Goal: Task Accomplishment & Management: Manage account settings

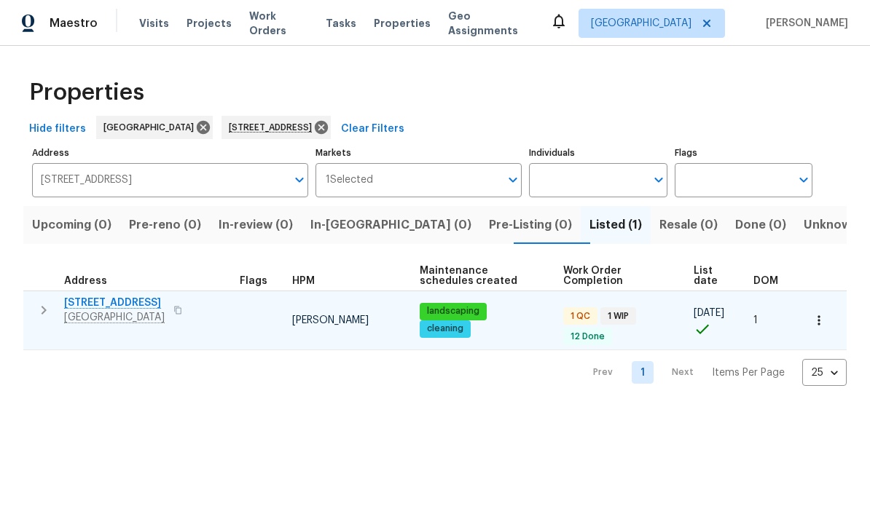
click at [119, 304] on span "2376 Kirkwall St" at bounding box center [114, 303] width 100 height 15
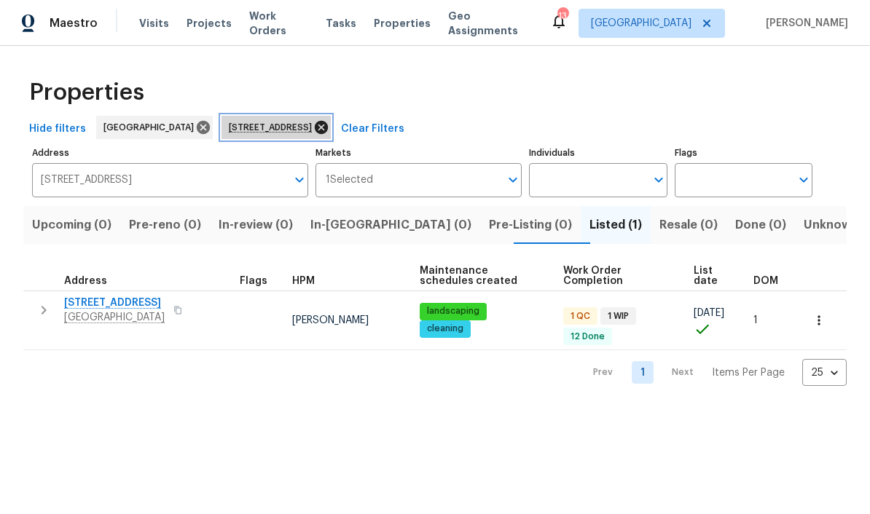
click at [329, 122] on icon at bounding box center [321, 127] width 16 height 16
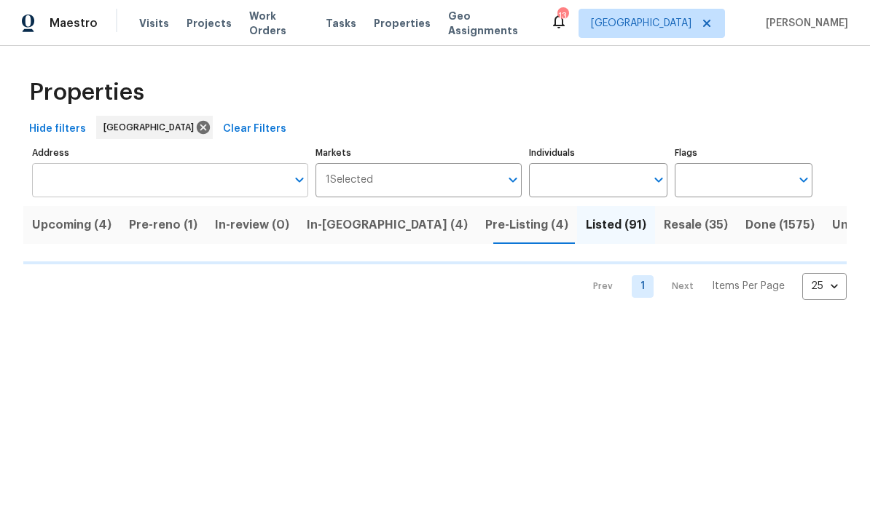
click at [205, 183] on input "Address" at bounding box center [159, 180] width 254 height 34
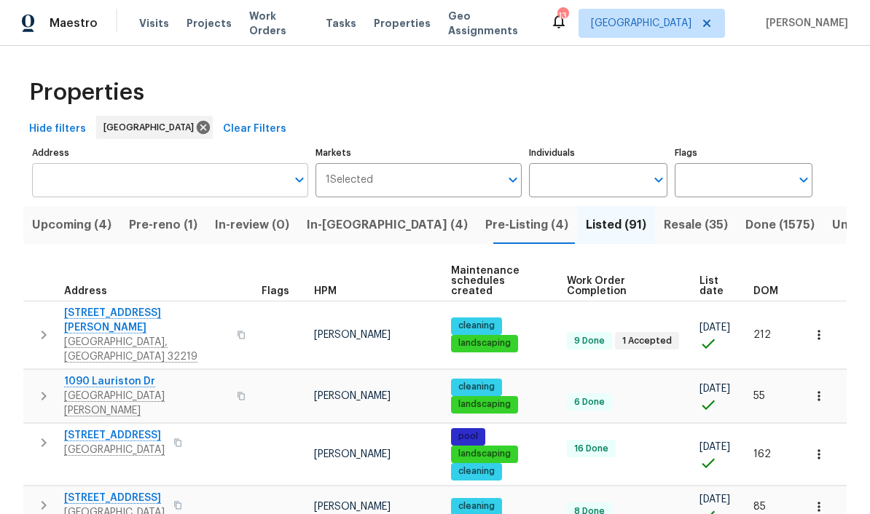
click at [204, 174] on input "Address" at bounding box center [159, 180] width 254 height 34
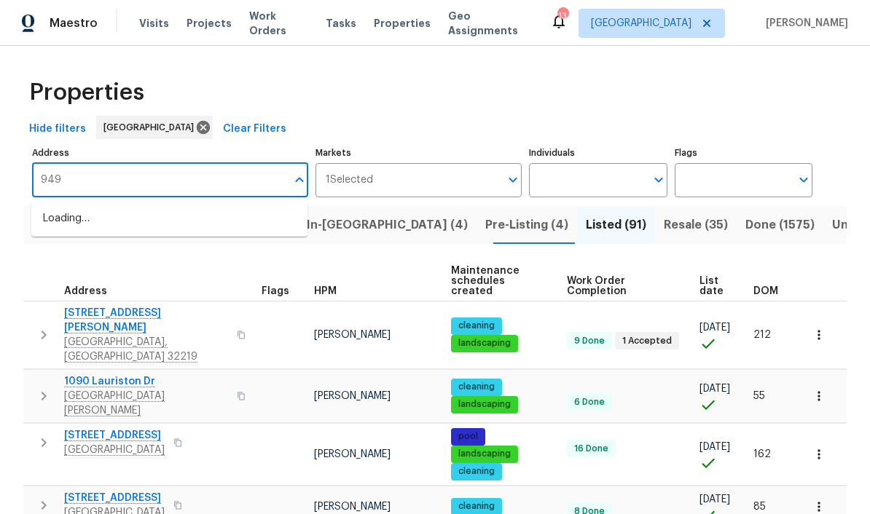
type input "949"
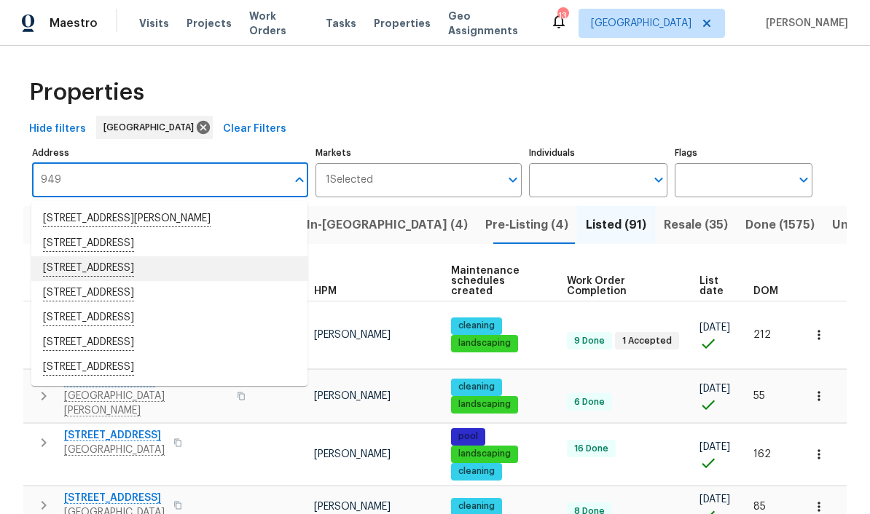
click at [174, 267] on li "949 Granville Rd Jacksonville FL 32205" at bounding box center [169, 268] width 276 height 25
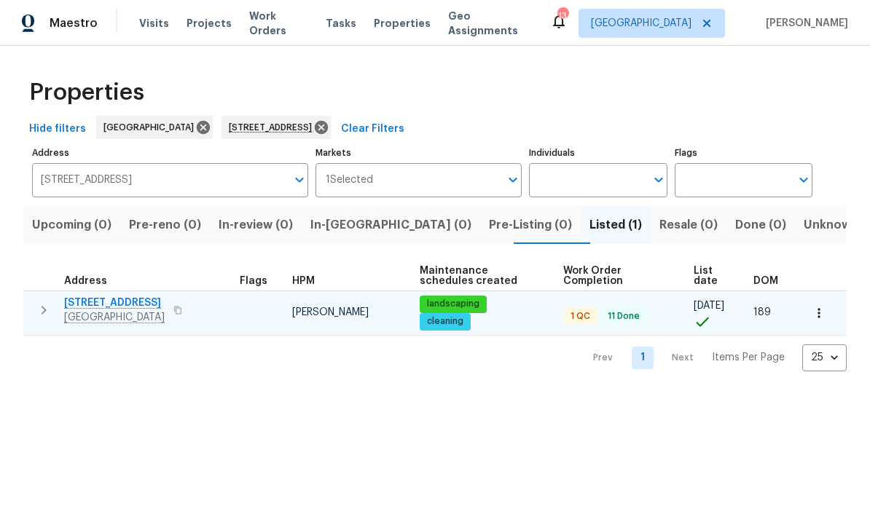
click at [115, 297] on span "949 Granville Rd" at bounding box center [114, 303] width 100 height 15
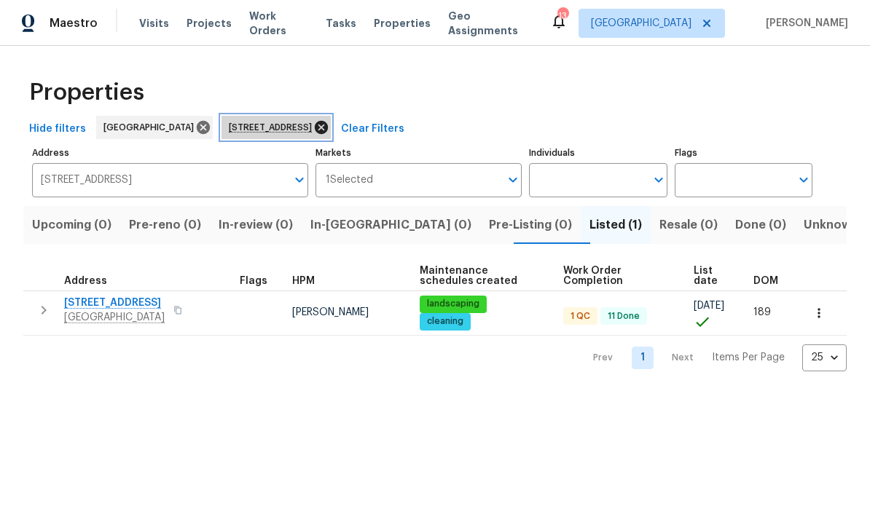
click at [329, 128] on icon at bounding box center [321, 127] width 16 height 16
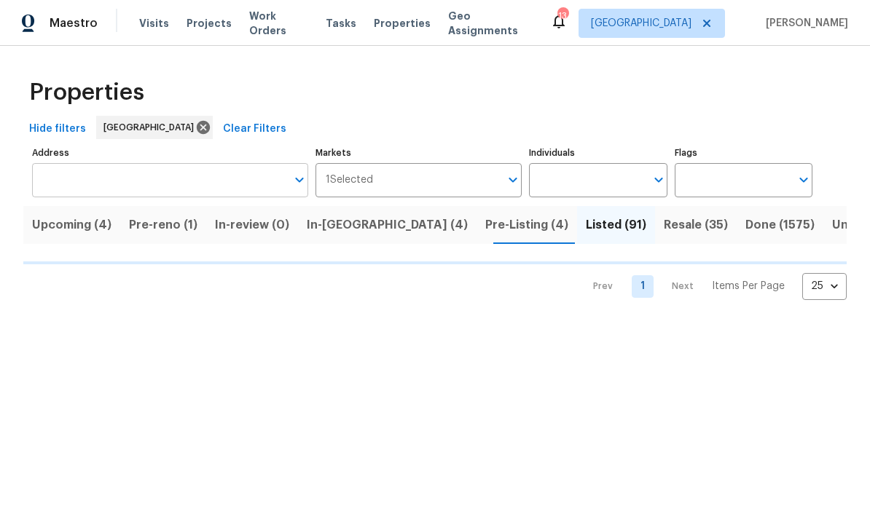
click at [186, 164] on input "Address" at bounding box center [159, 180] width 254 height 34
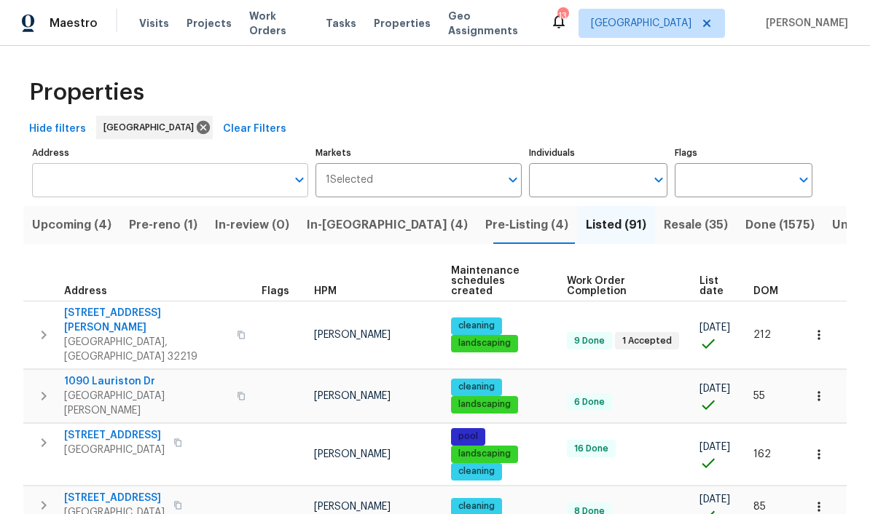
click at [168, 186] on input "Address" at bounding box center [159, 180] width 254 height 34
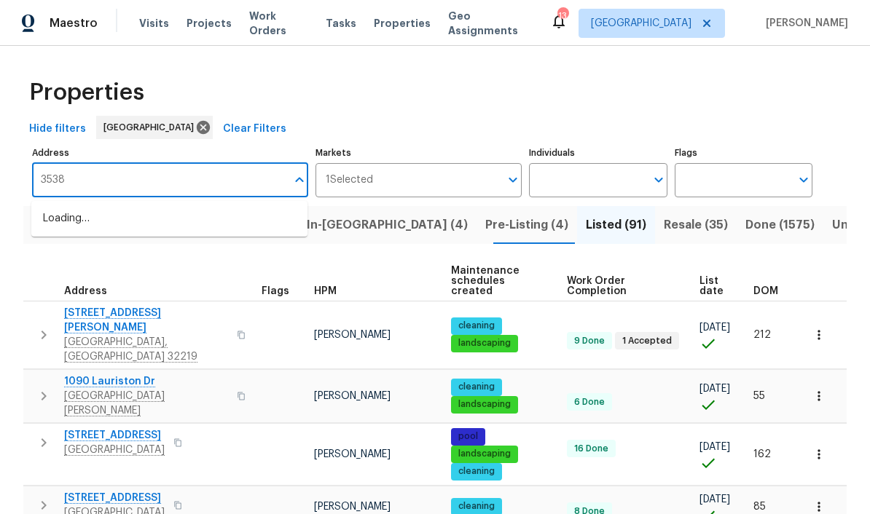
type input "3538"
click at [95, 210] on li "3538 Chestnut Hill Ct Jacksonville FL 32223" at bounding box center [169, 219] width 276 height 25
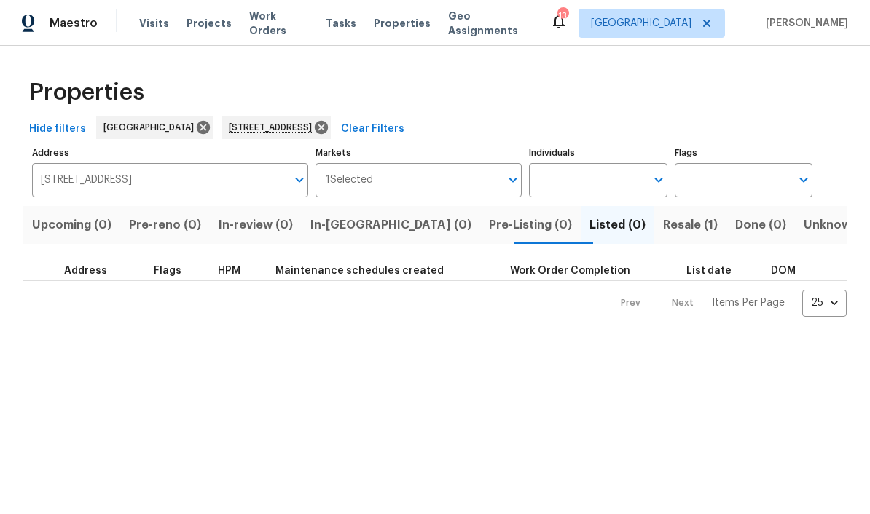
click at [663, 226] on span "Resale (1)" at bounding box center [690, 225] width 55 height 20
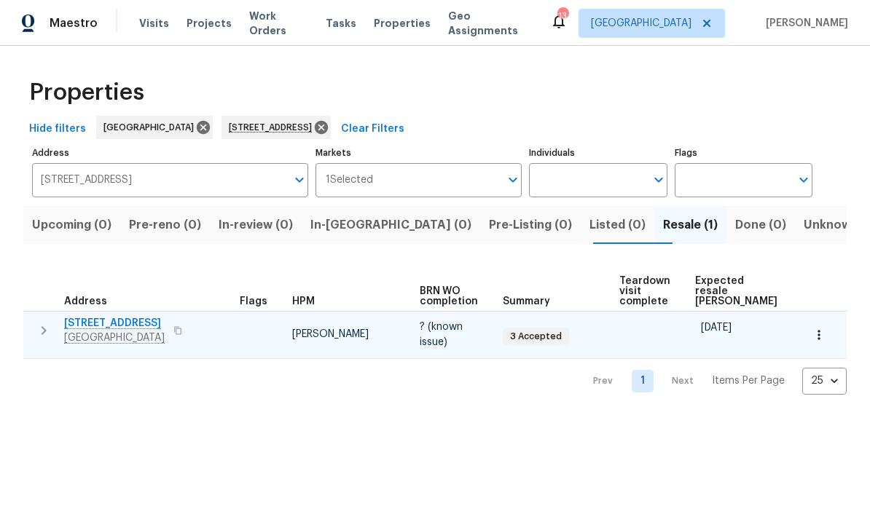
click at [134, 326] on span "[STREET_ADDRESS]" at bounding box center [114, 323] width 100 height 15
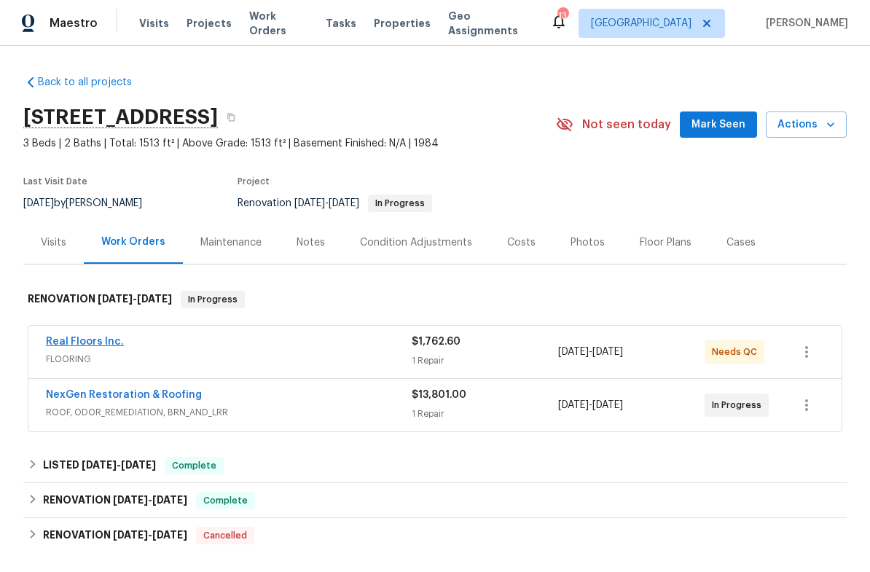
click at [96, 340] on link "Real Floors Inc." at bounding box center [85, 341] width 78 height 10
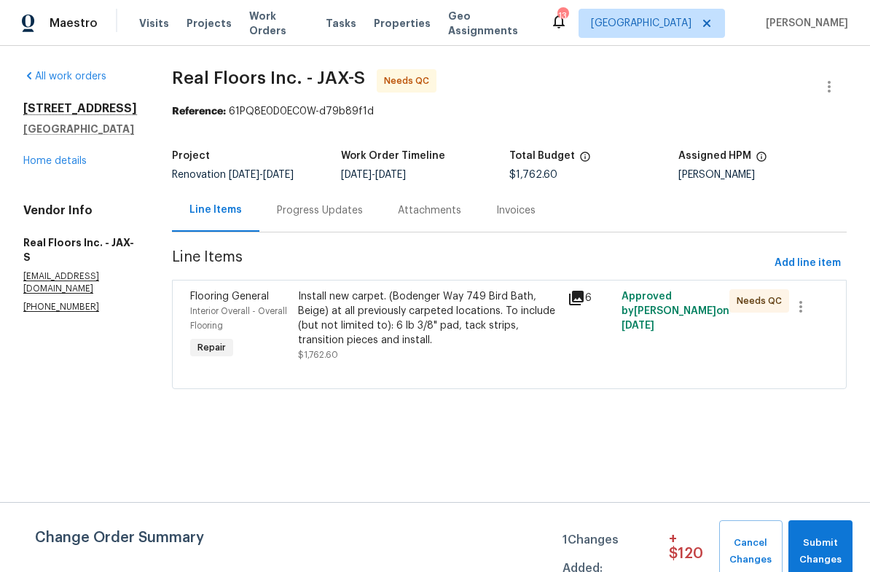
click at [416, 312] on div "Install new carpet. (Bodenger Way 749 Bird Bath, Beige) at all previously carpe…" at bounding box center [428, 318] width 261 height 58
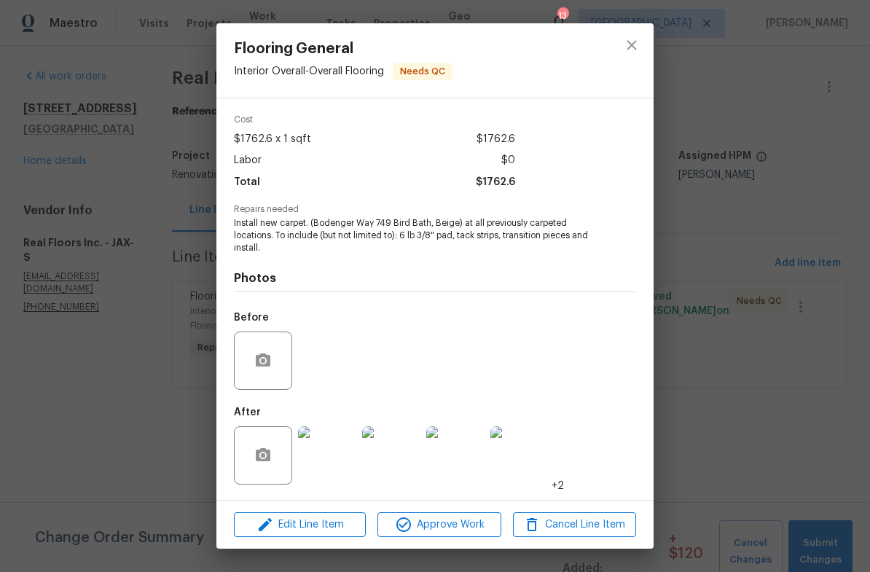
scroll to position [53, 0]
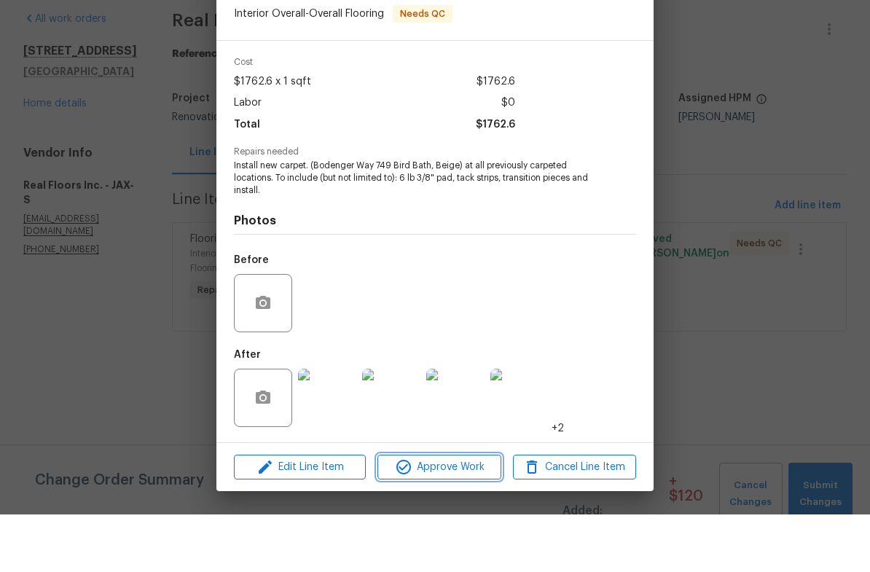
click at [445, 516] on span "Approve Work" at bounding box center [439, 525] width 114 height 18
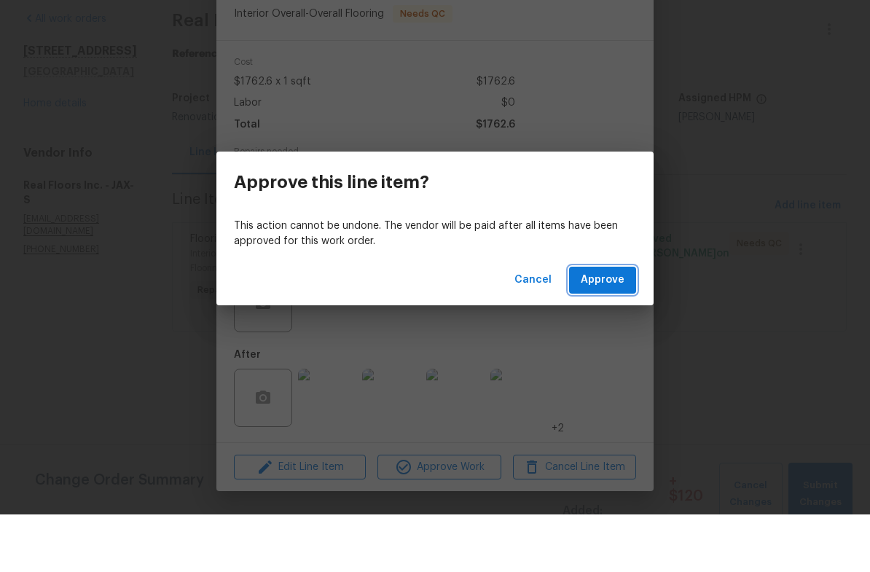
click at [609, 328] on span "Approve" at bounding box center [602, 337] width 44 height 18
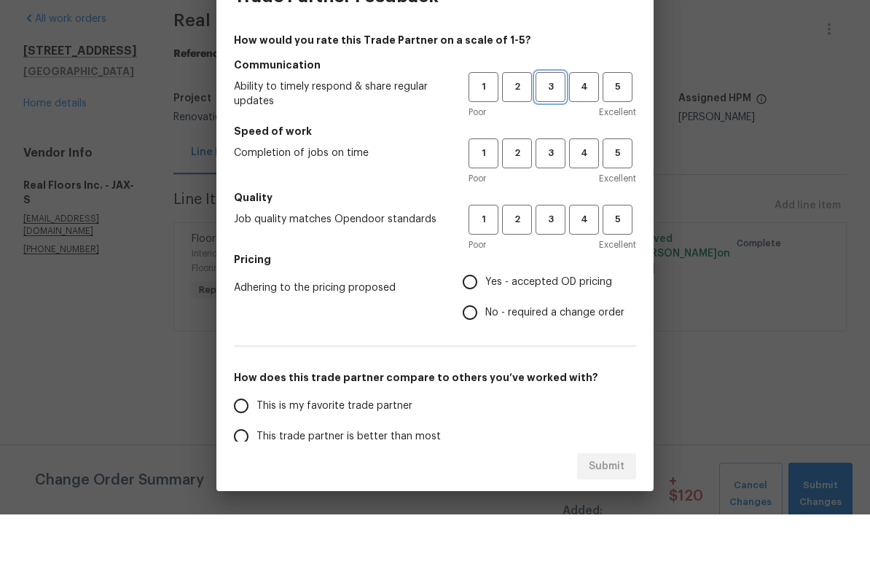
click at [540, 136] on span "3" at bounding box center [550, 144] width 27 height 17
click at [552, 196] on button "3" at bounding box center [550, 211] width 30 height 30
click at [561, 262] on button "3" at bounding box center [550, 277] width 30 height 30
click at [478, 324] on input "Yes - accepted OD pricing" at bounding box center [469, 339] width 31 height 31
radio input "true"
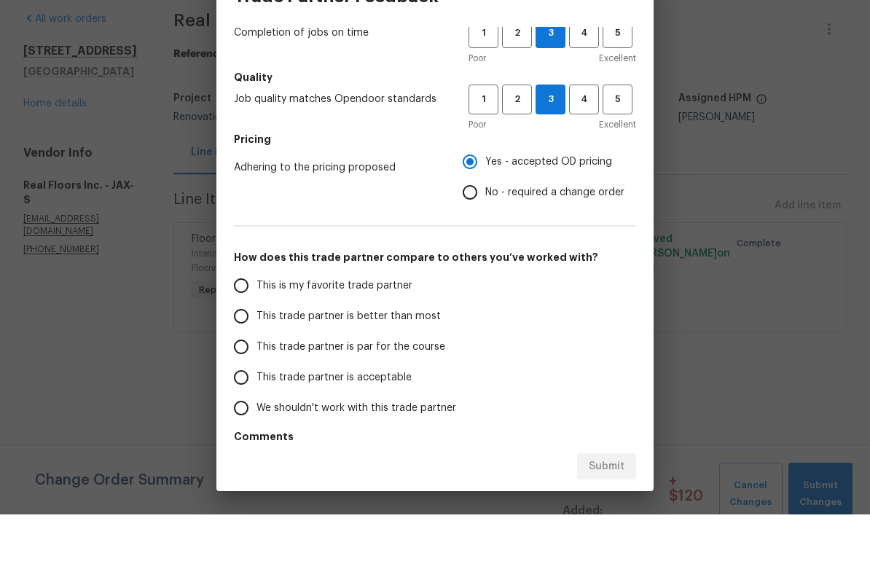
scroll to position [121, 0]
click at [346, 388] on label "This trade partner is par for the course" at bounding box center [341, 403] width 230 height 31
click at [256, 388] on input "This trade partner is par for the course" at bounding box center [241, 403] width 31 height 31
click at [616, 515] on span "Submit" at bounding box center [606, 524] width 36 height 18
radio input "true"
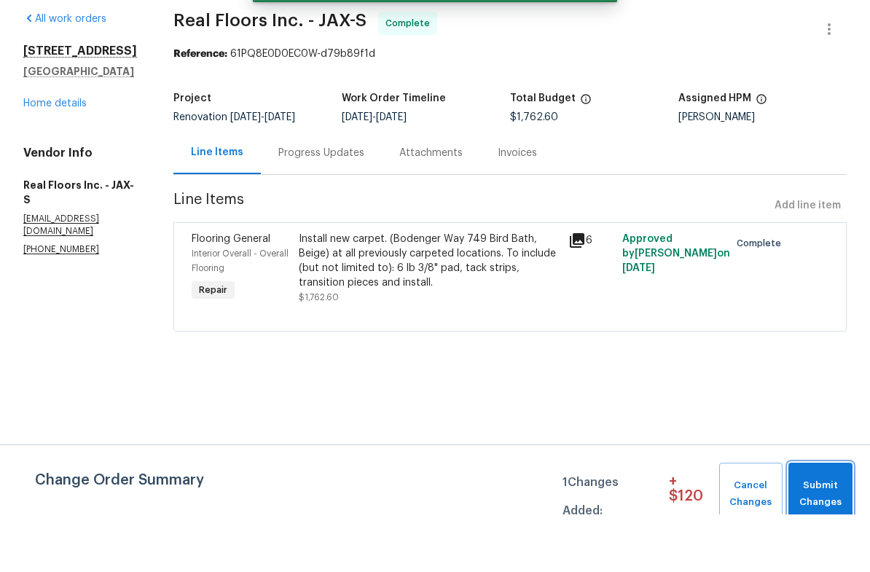
click at [827, 535] on span "Submit Changes" at bounding box center [820, 551] width 50 height 33
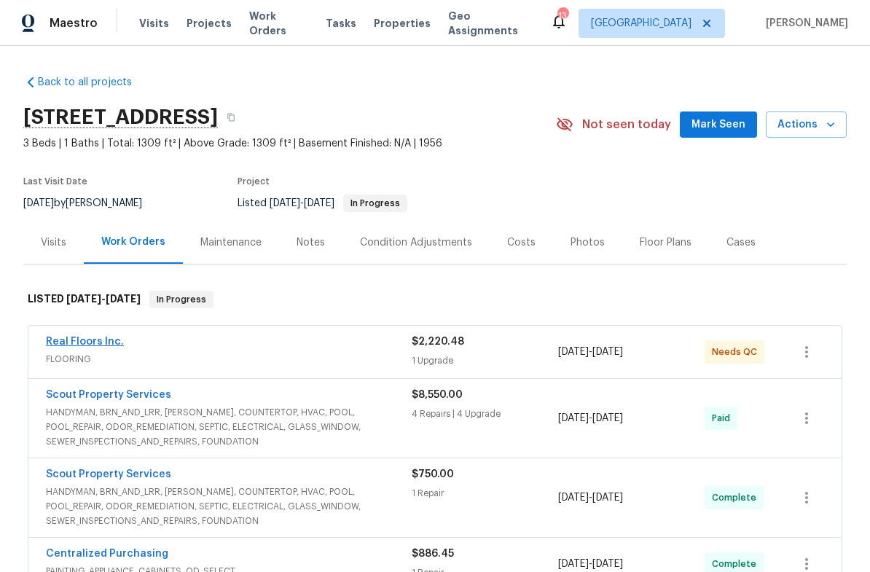
click at [100, 342] on link "Real Floors Inc." at bounding box center [85, 341] width 78 height 10
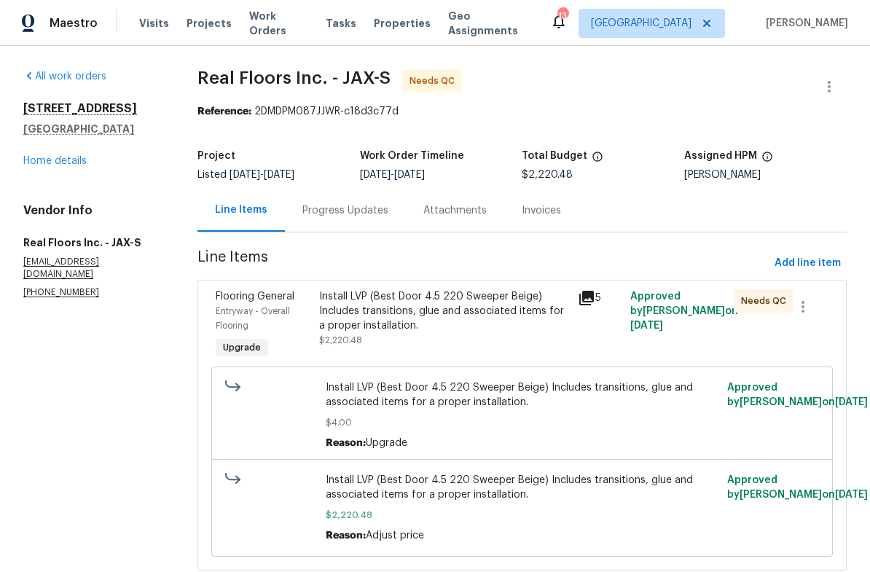
click at [498, 311] on div "Install LVP (Best Door 4.5 220 Sweeper Beige) Includes transitions, glue and as…" at bounding box center [444, 311] width 251 height 44
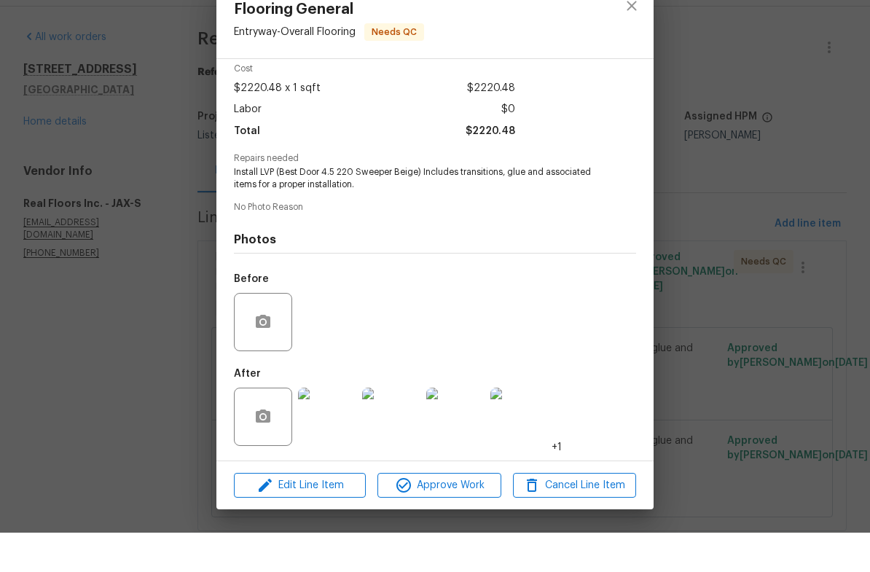
scroll to position [36, 0]
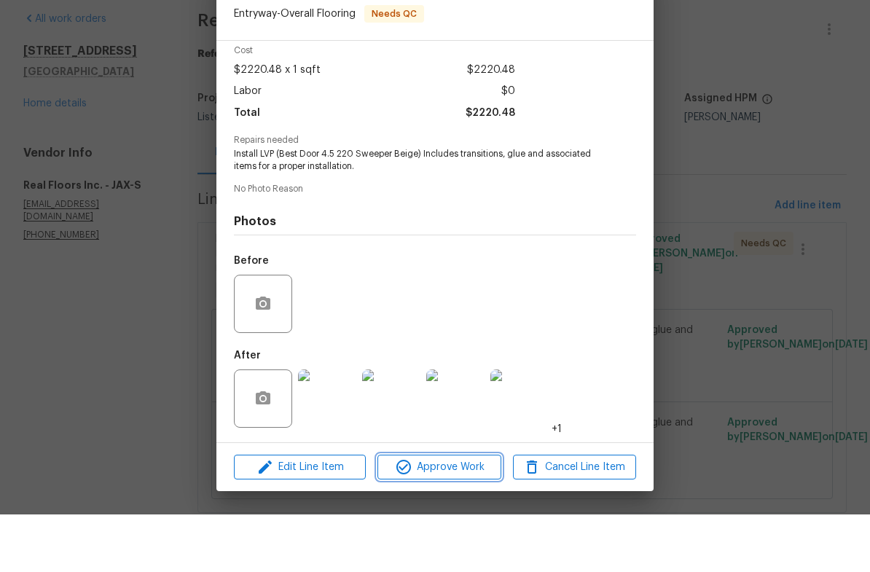
click at [457, 516] on span "Approve Work" at bounding box center [439, 525] width 114 height 18
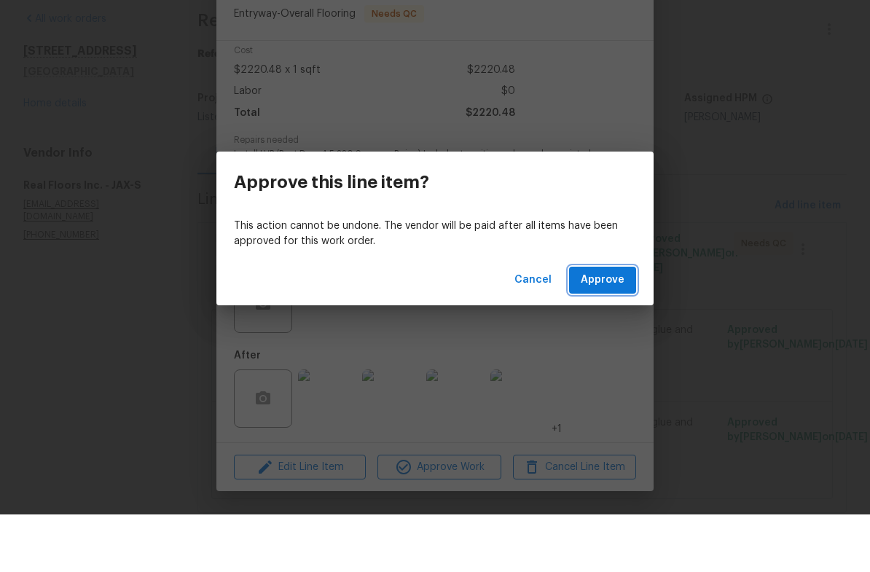
click at [611, 328] on span "Approve" at bounding box center [602, 337] width 44 height 18
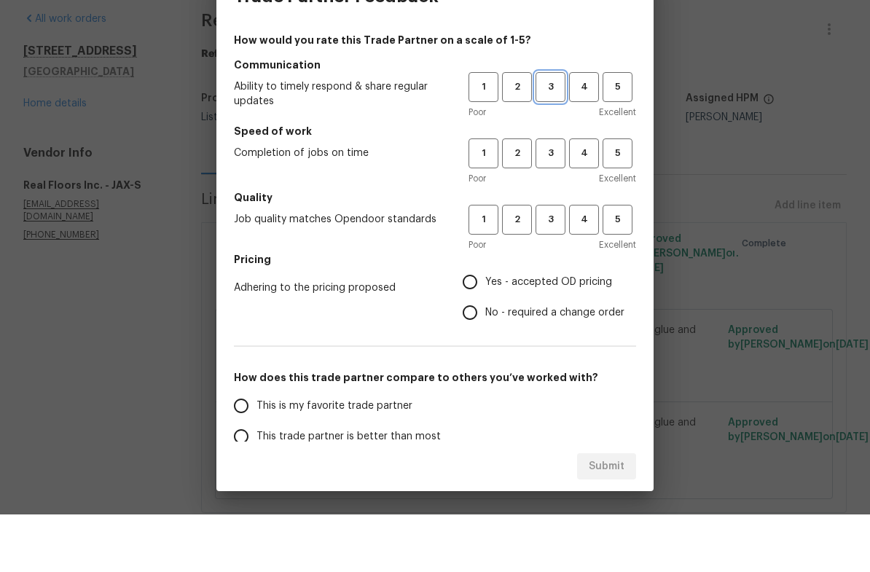
click at [543, 136] on span "3" at bounding box center [550, 144] width 27 height 17
click at [553, 202] on span "3" at bounding box center [550, 210] width 27 height 17
click at [560, 269] on span "3" at bounding box center [550, 277] width 27 height 17
click at [491, 332] on span "Yes - accepted OD pricing" at bounding box center [548, 339] width 127 height 15
click at [485, 324] on input "Yes - accepted OD pricing" at bounding box center [469, 339] width 31 height 31
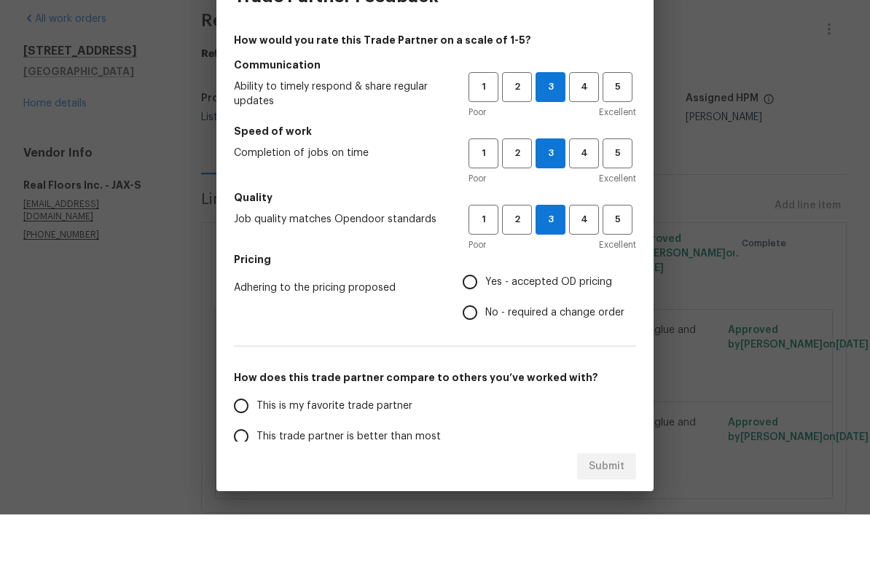
radio input "true"
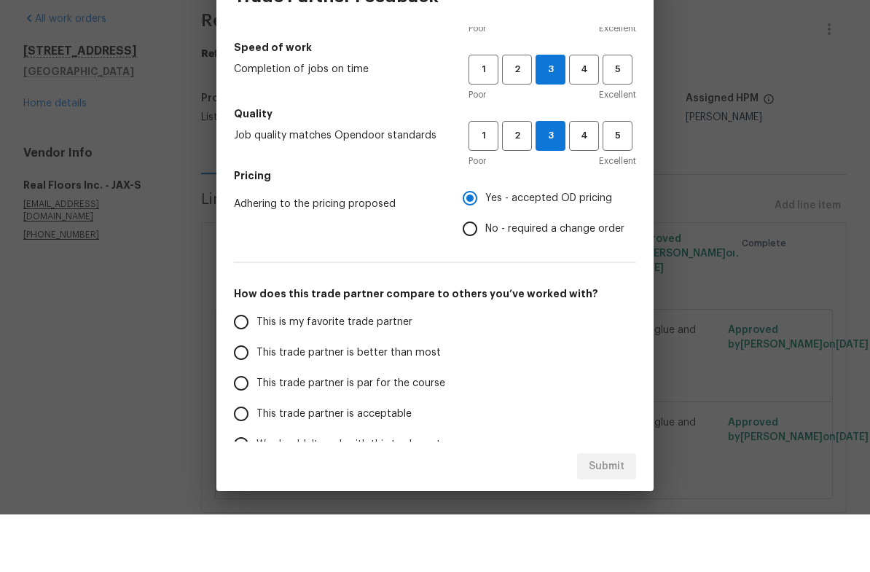
scroll to position [109, 0]
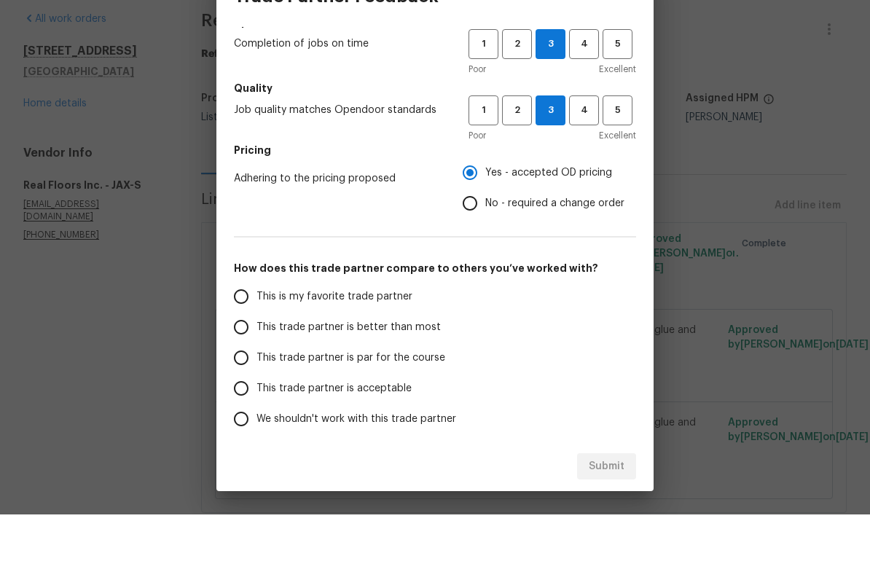
click at [300, 408] on span "This trade partner is par for the course" at bounding box center [350, 415] width 189 height 15
click at [256, 400] on input "This trade partner is par for the course" at bounding box center [241, 415] width 31 height 31
click at [617, 515] on span "Submit" at bounding box center [606, 524] width 36 height 18
radio input "true"
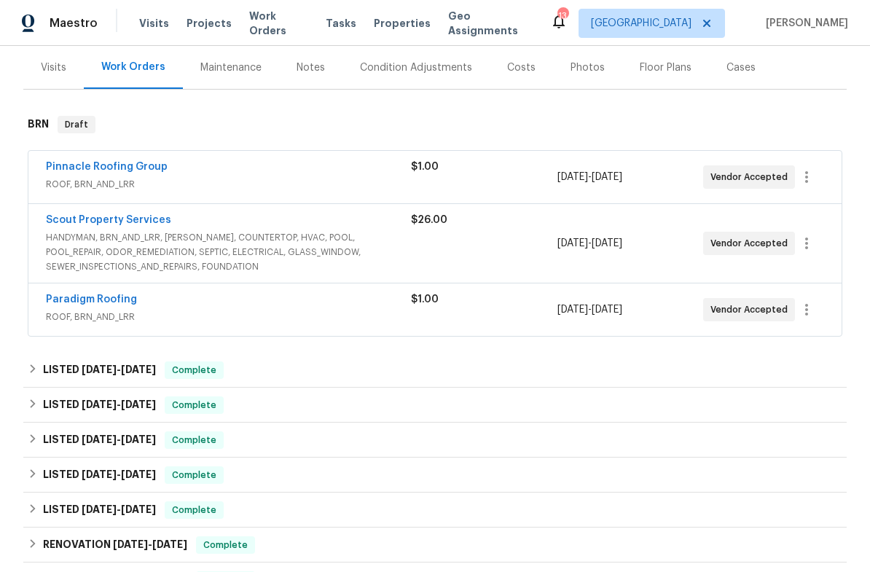
scroll to position [180, 0]
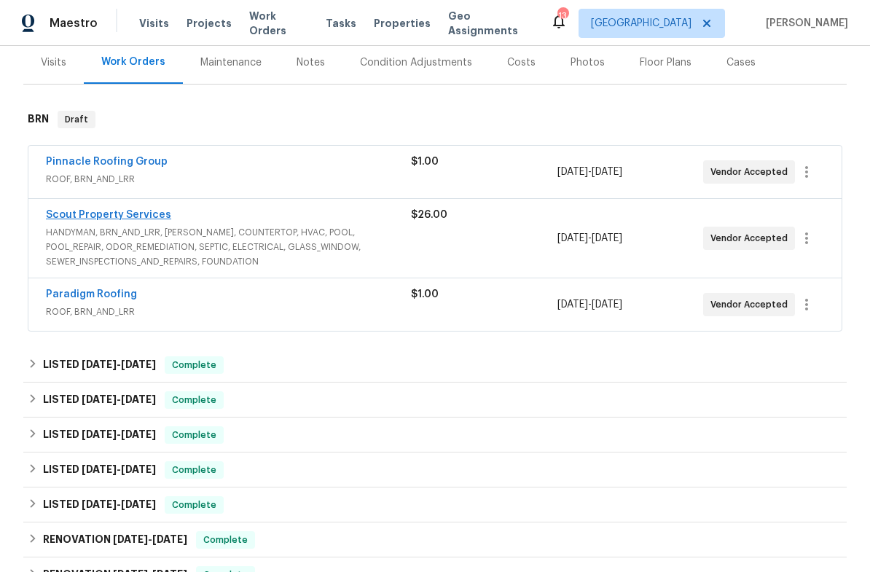
click at [117, 217] on link "Scout Property Services" at bounding box center [108, 215] width 125 height 10
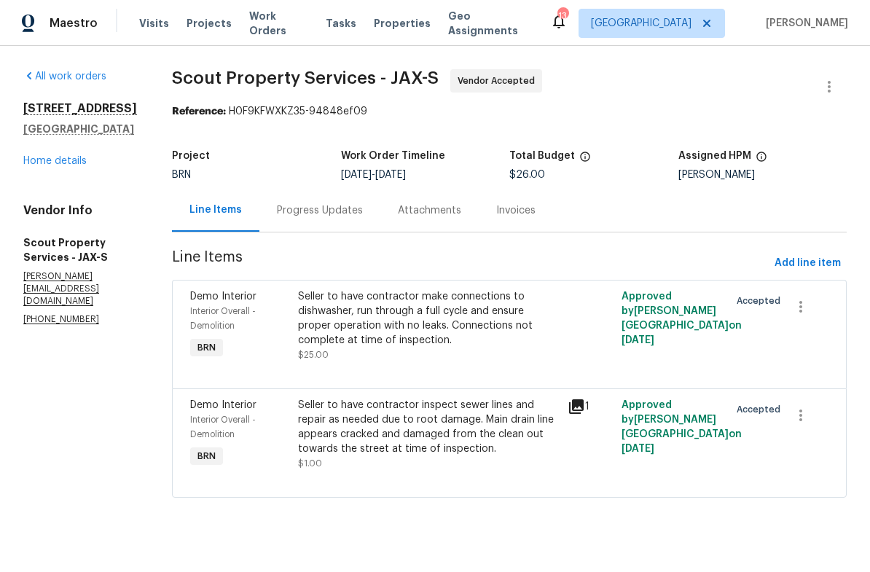
click at [314, 209] on div "Progress Updates" at bounding box center [320, 210] width 86 height 15
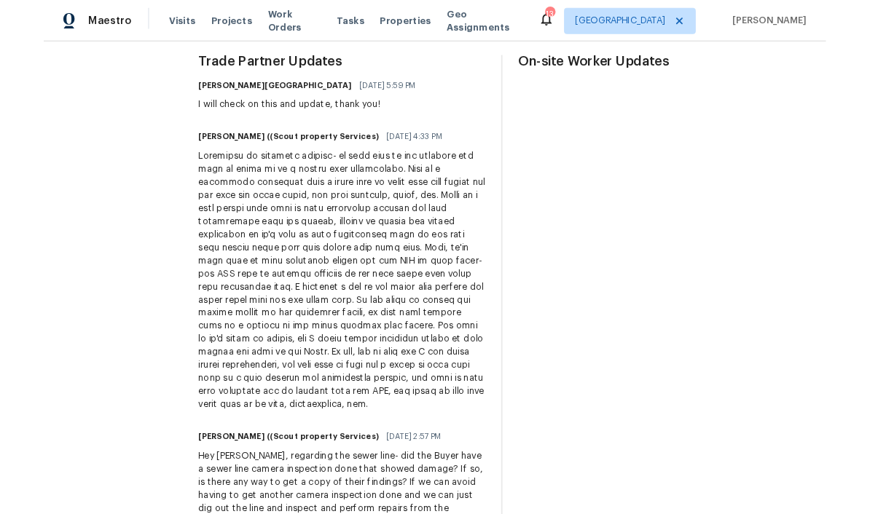
scroll to position [431, 0]
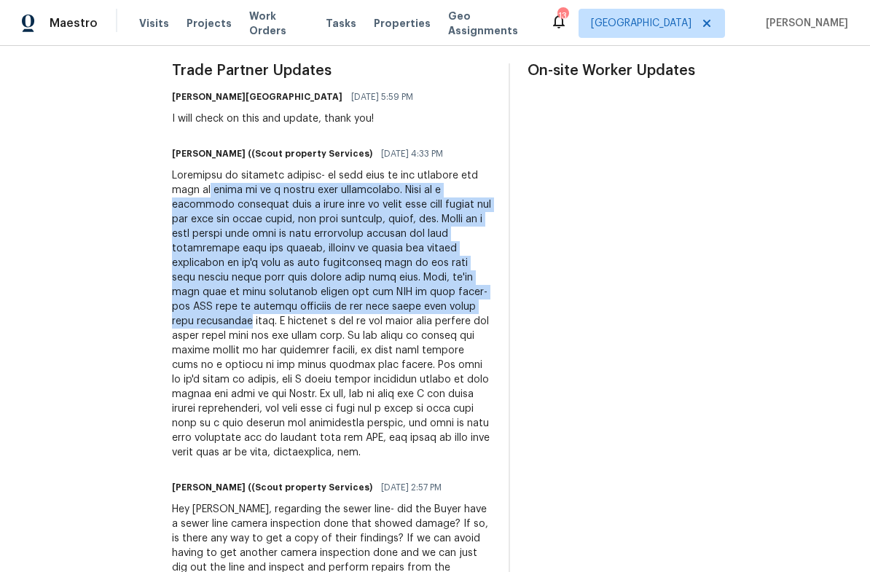
copy div "going to be a pretty huge undertaking. This is a townhouse community with a sma…"
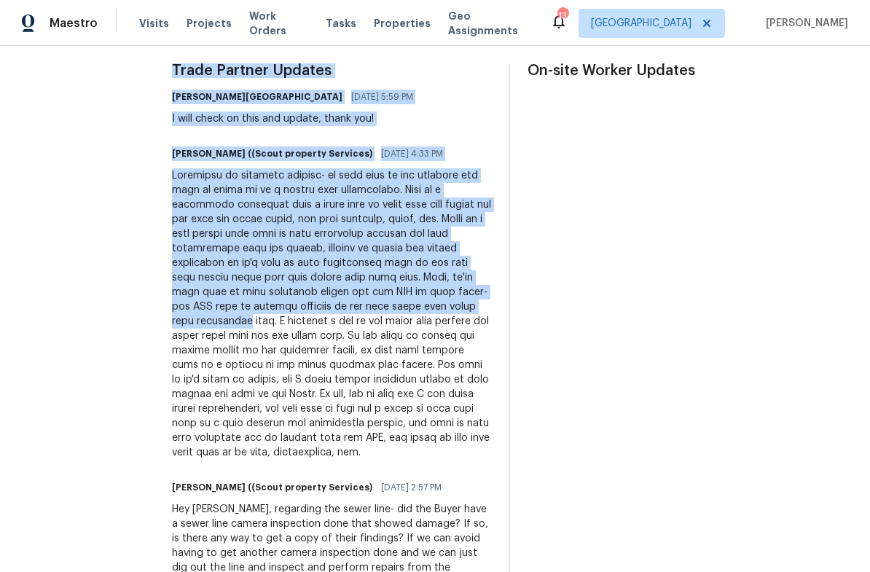
click at [311, 360] on div at bounding box center [331, 313] width 319 height 291
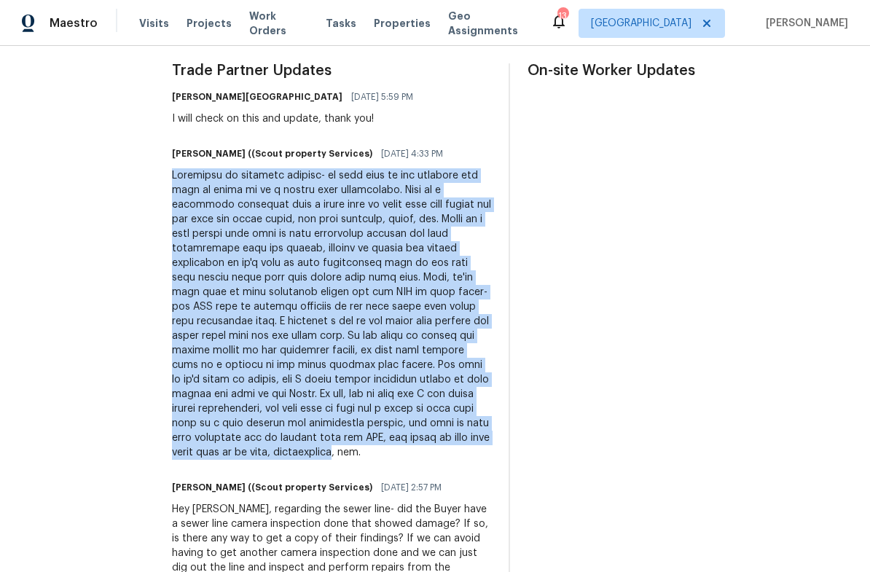
copy div "Disregard my previous message- we just went by the property and this is going t…"
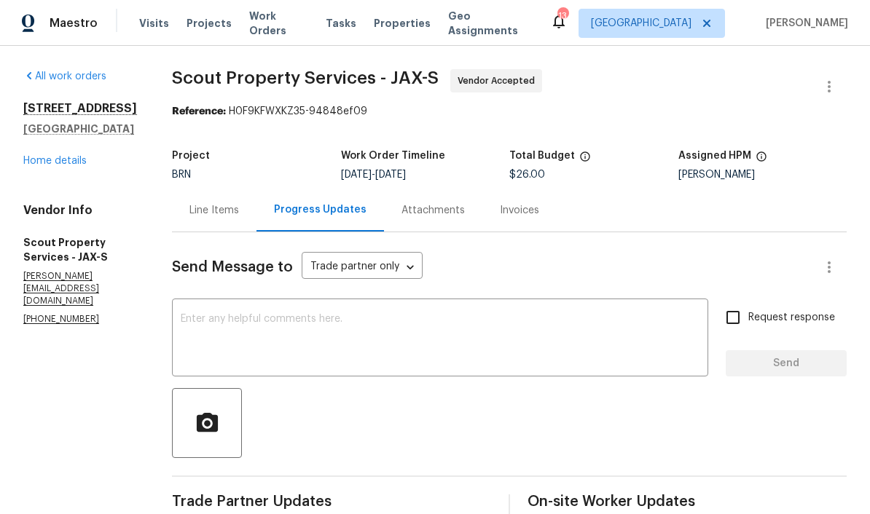
scroll to position [0, 0]
click at [36, 166] on link "Home details" at bounding box center [54, 161] width 63 height 10
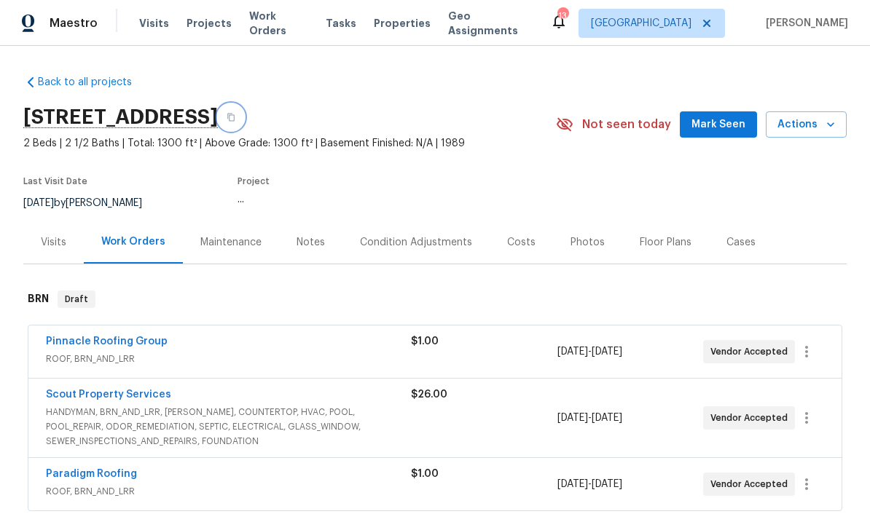
click at [244, 114] on button "button" at bounding box center [231, 117] width 26 height 26
